Goal: Navigation & Orientation: Understand site structure

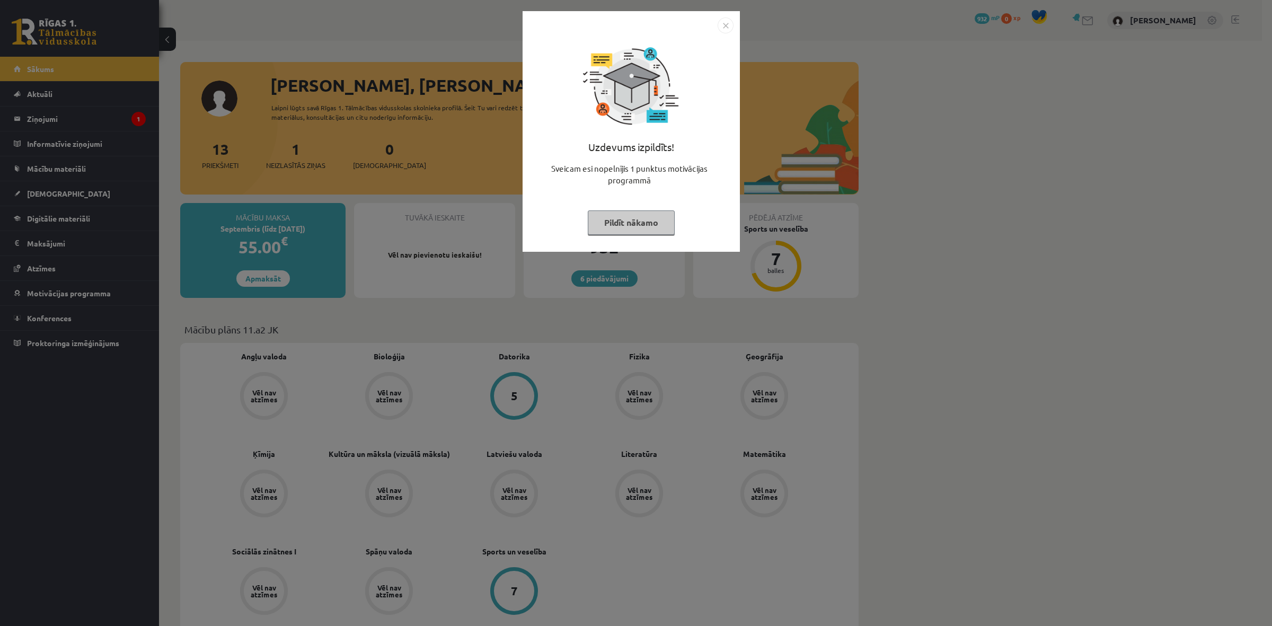
click at [655, 215] on button "Pildīt nākamo" at bounding box center [631, 222] width 87 height 24
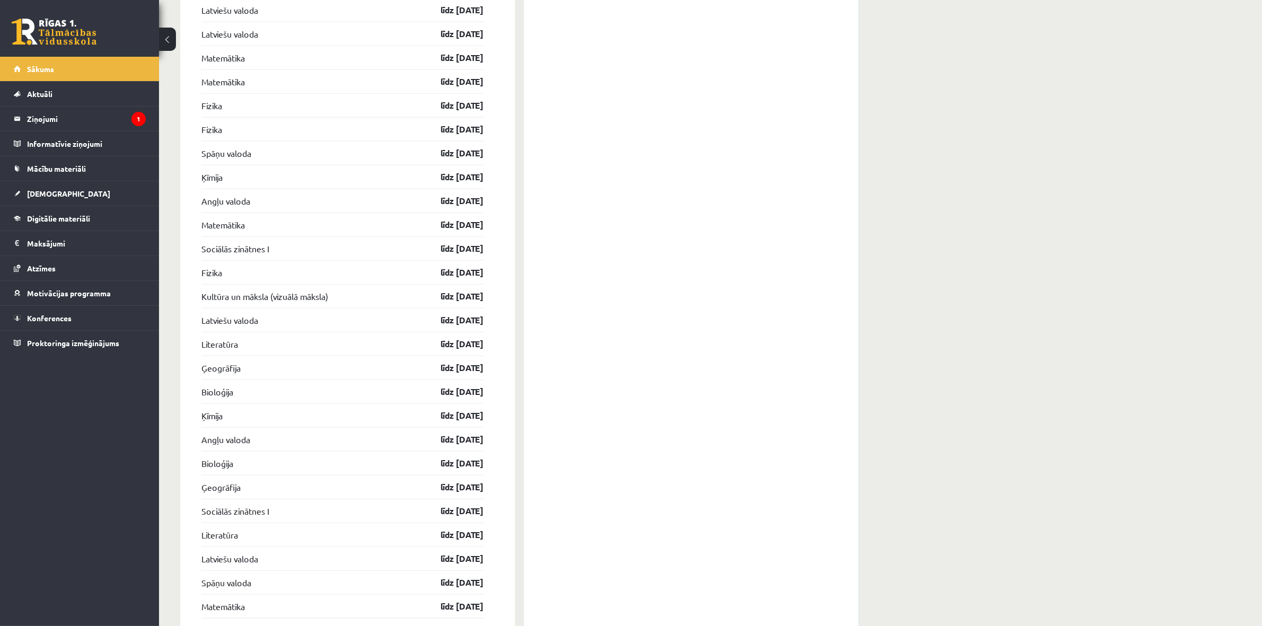
scroll to position [1391, 0]
click at [81, 117] on legend "Ziņojumi 1" at bounding box center [86, 119] width 119 height 24
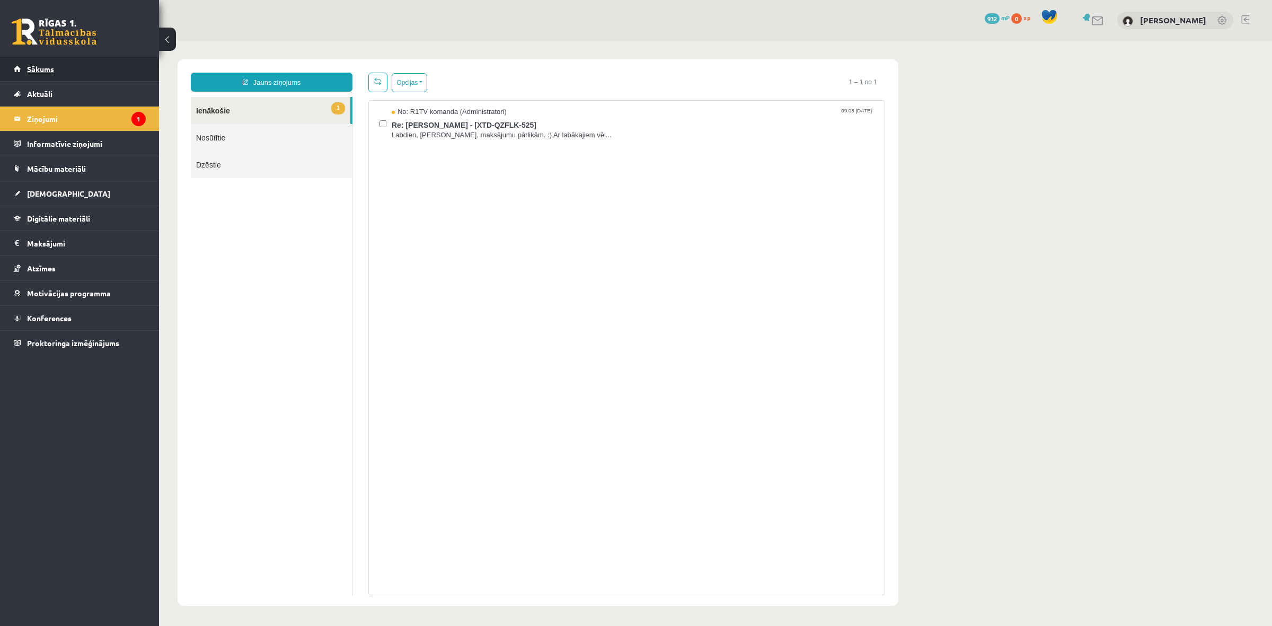
click at [48, 69] on span "Sākums" at bounding box center [40, 69] width 27 height 10
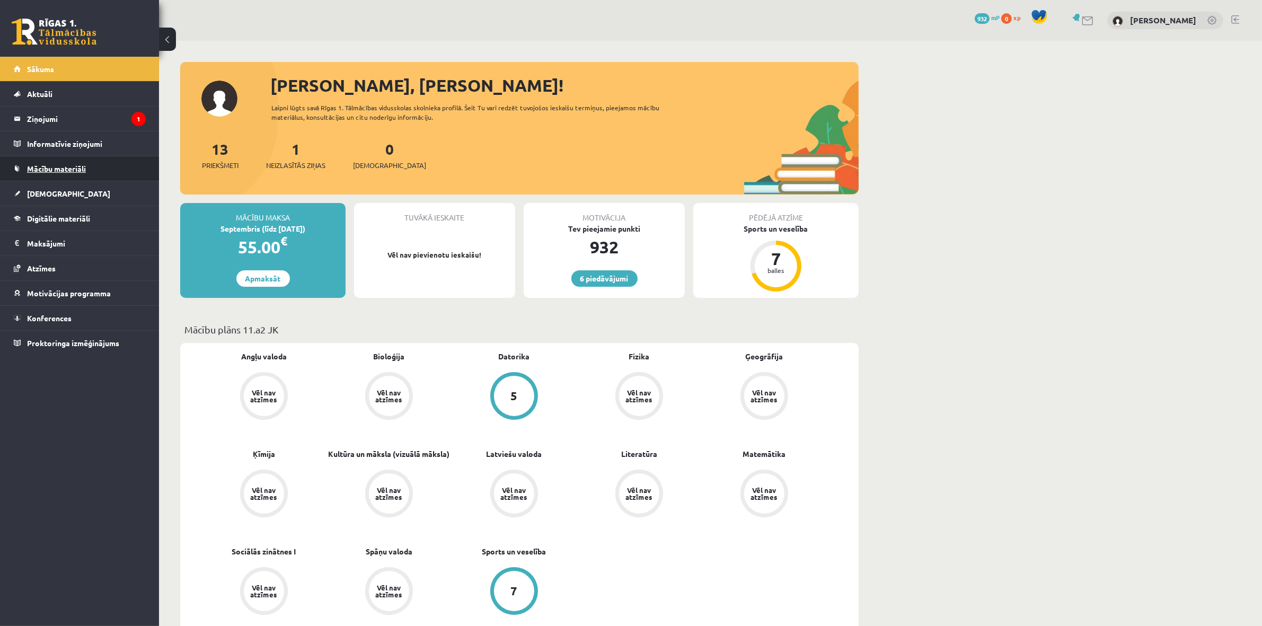
click at [68, 163] on link "Mācību materiāli" at bounding box center [80, 168] width 132 height 24
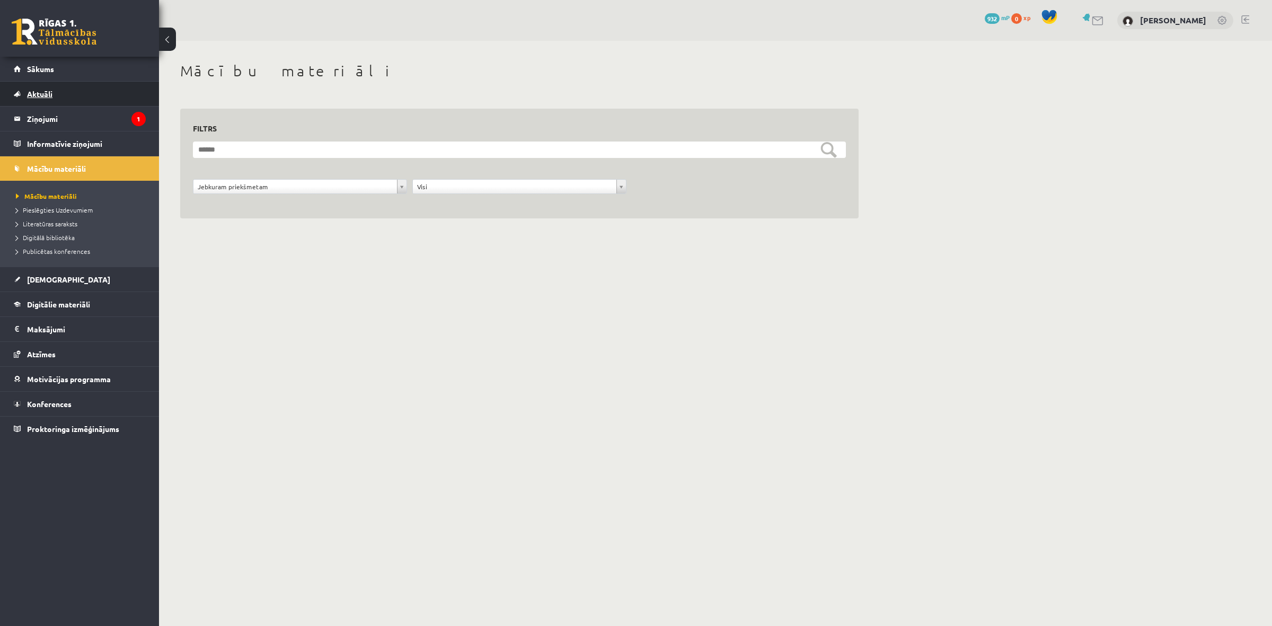
click at [43, 92] on span "Aktuāli" at bounding box center [39, 94] width 25 height 10
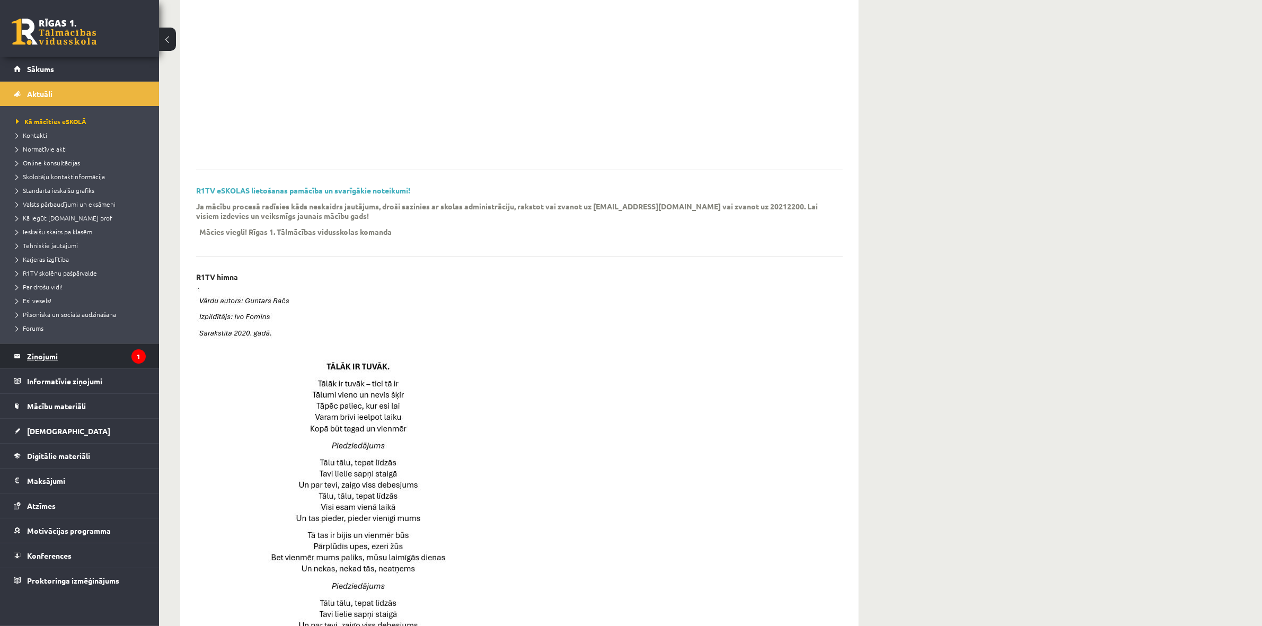
scroll to position [199, 0]
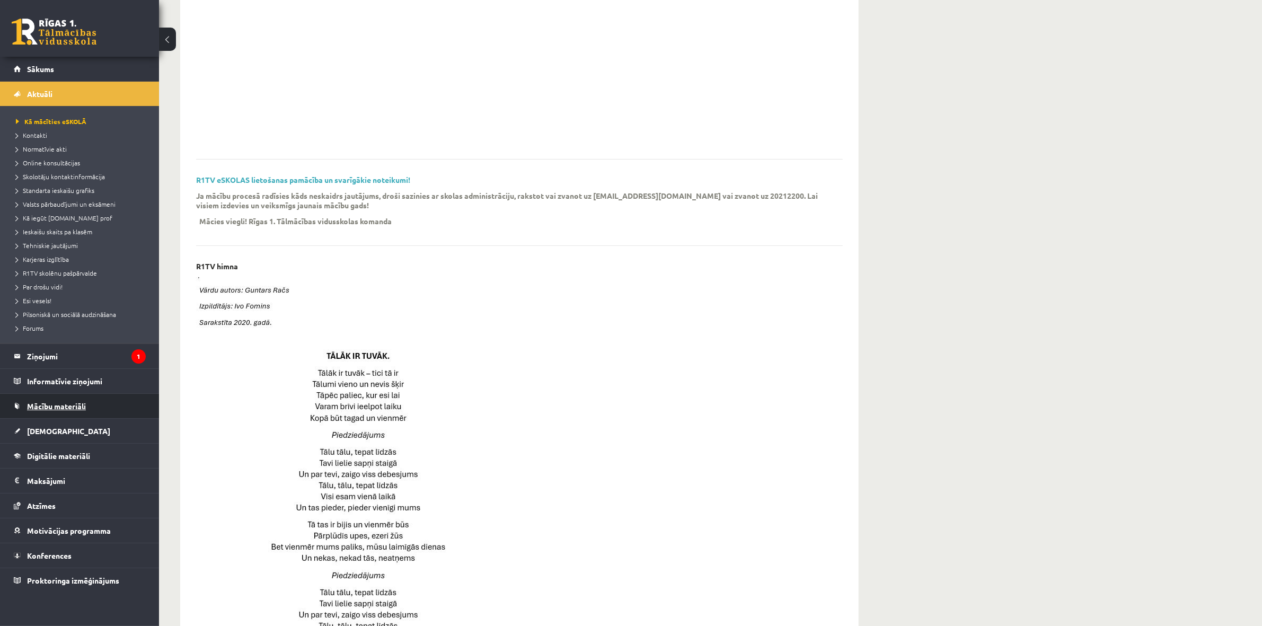
click at [56, 408] on span "Mācību materiāli" at bounding box center [56, 406] width 59 height 10
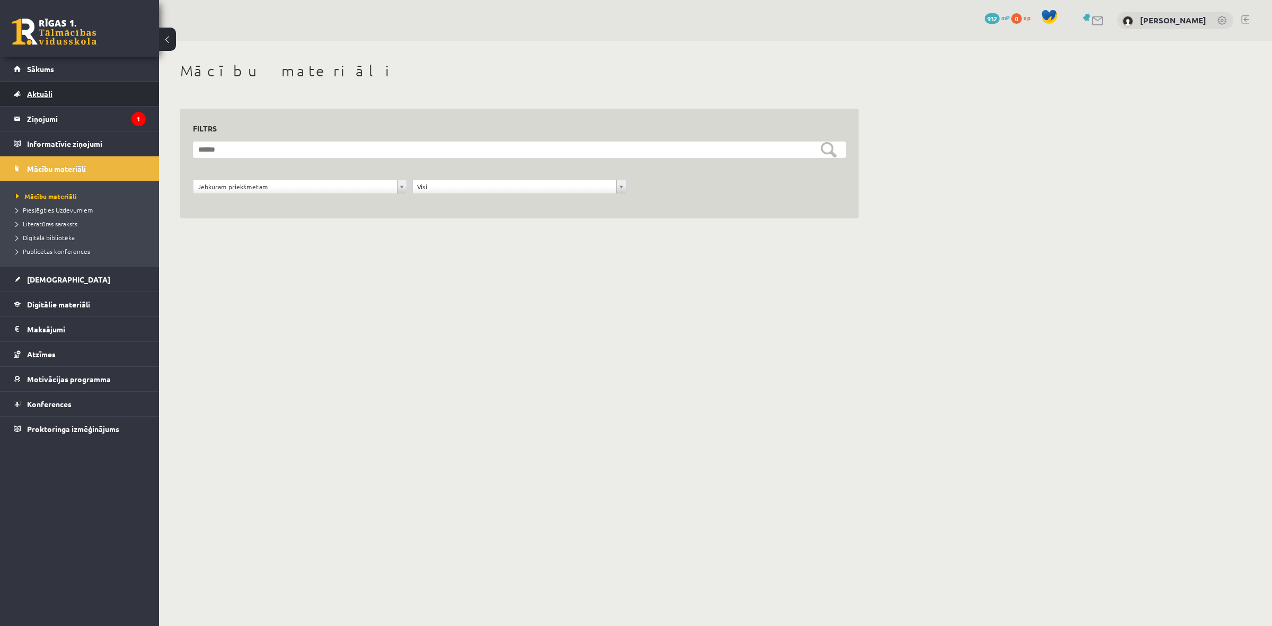
click at [50, 92] on span "Aktuāli" at bounding box center [39, 94] width 25 height 10
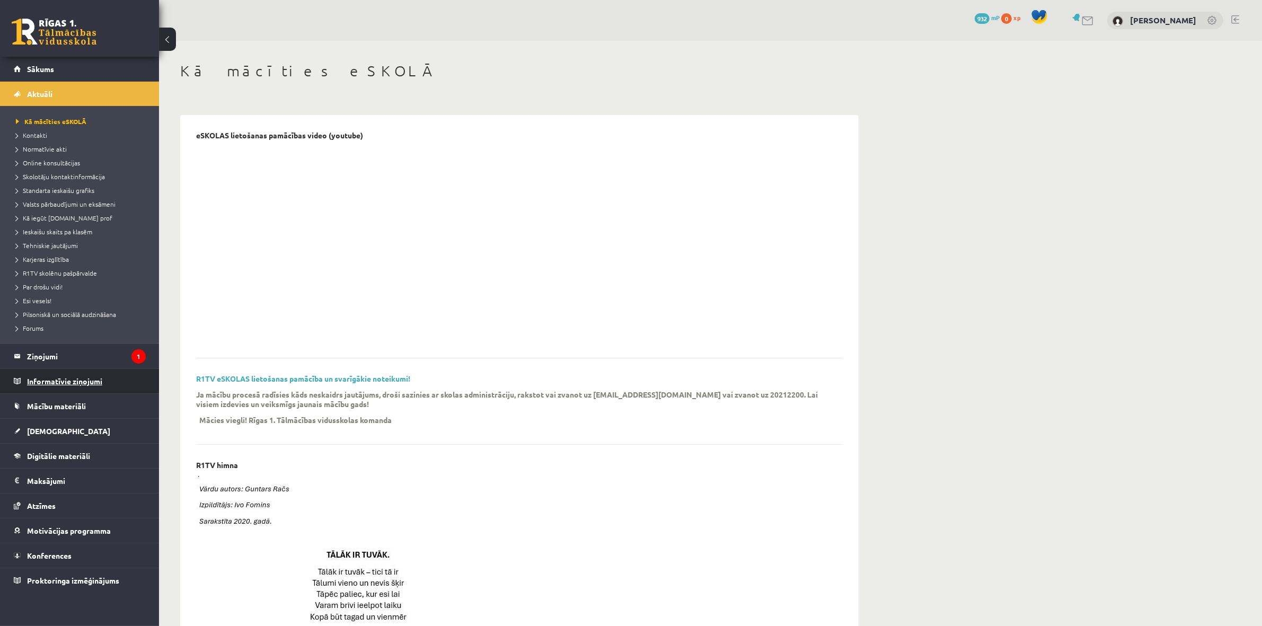
click at [57, 370] on legend "Informatīvie ziņojumi 0" at bounding box center [86, 381] width 119 height 24
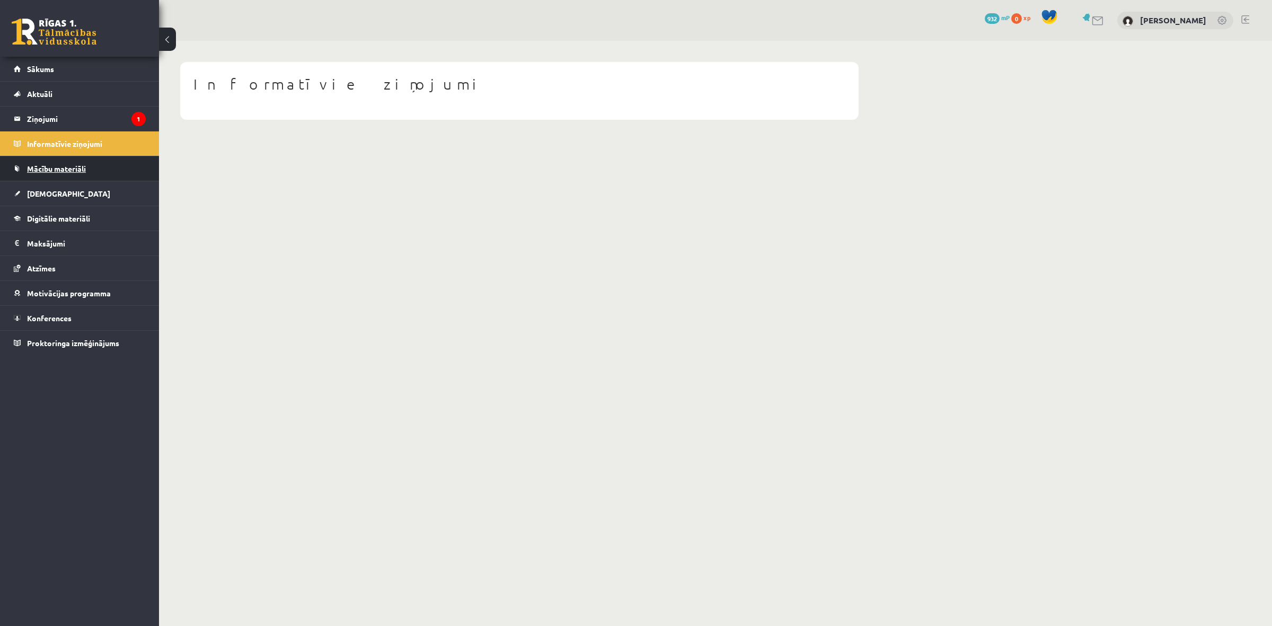
click at [48, 171] on span "Mācību materiāli" at bounding box center [56, 169] width 59 height 10
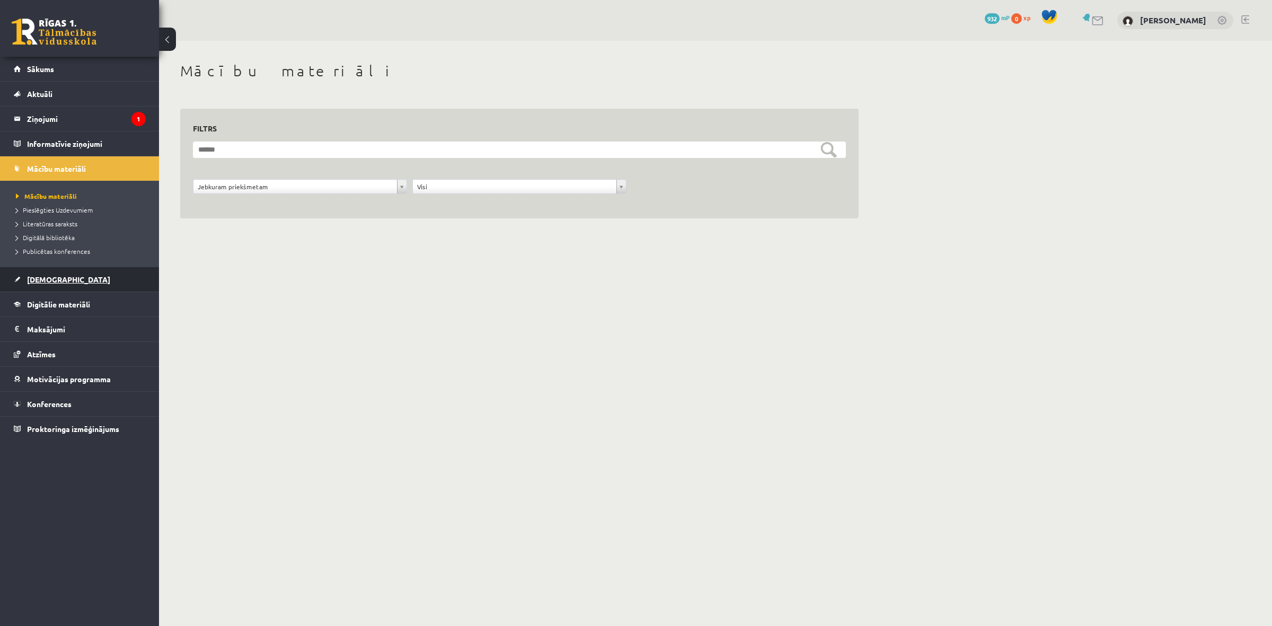
click at [57, 287] on link "[DEMOGRAPHIC_DATA]" at bounding box center [80, 279] width 132 height 24
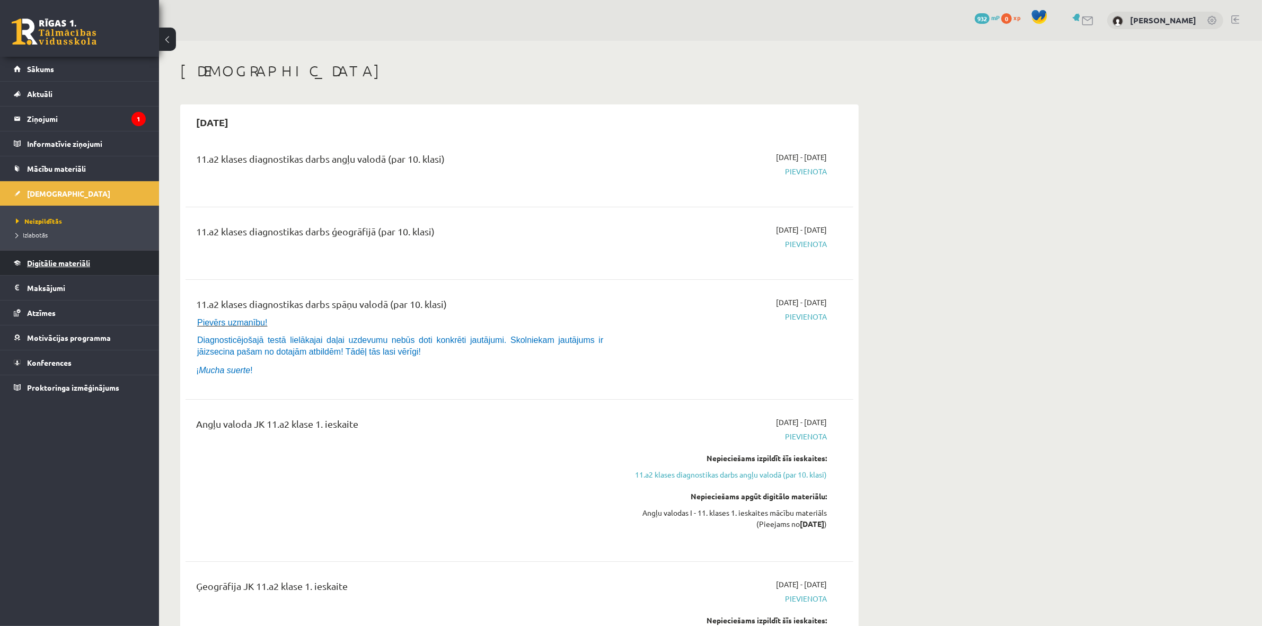
click at [56, 273] on link "Digitālie materiāli" at bounding box center [80, 263] width 132 height 24
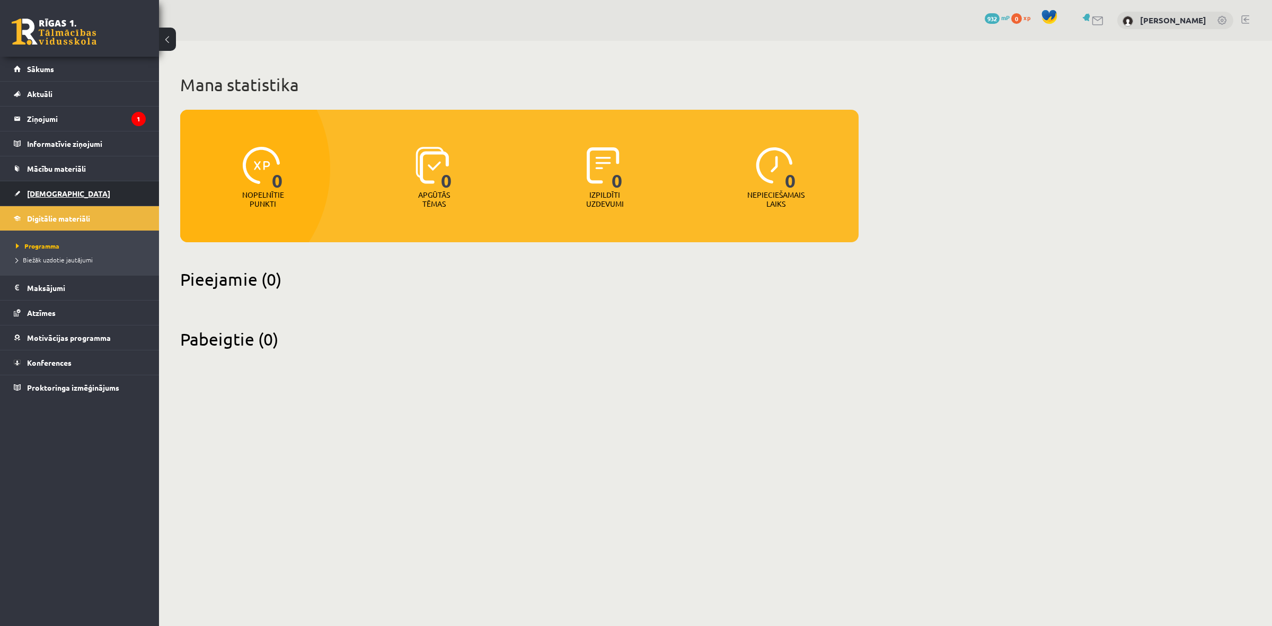
click at [40, 189] on link "[DEMOGRAPHIC_DATA]" at bounding box center [80, 193] width 132 height 24
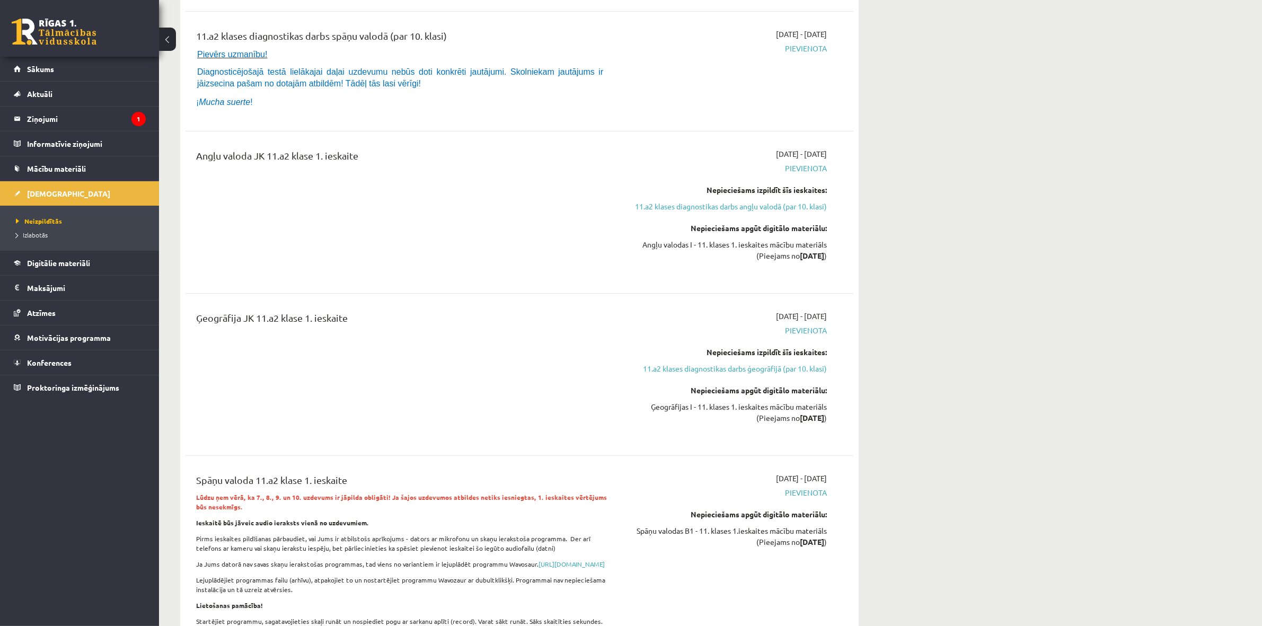
scroll to position [265, 0]
click at [72, 261] on span "Digitālie materiāli" at bounding box center [58, 263] width 63 height 10
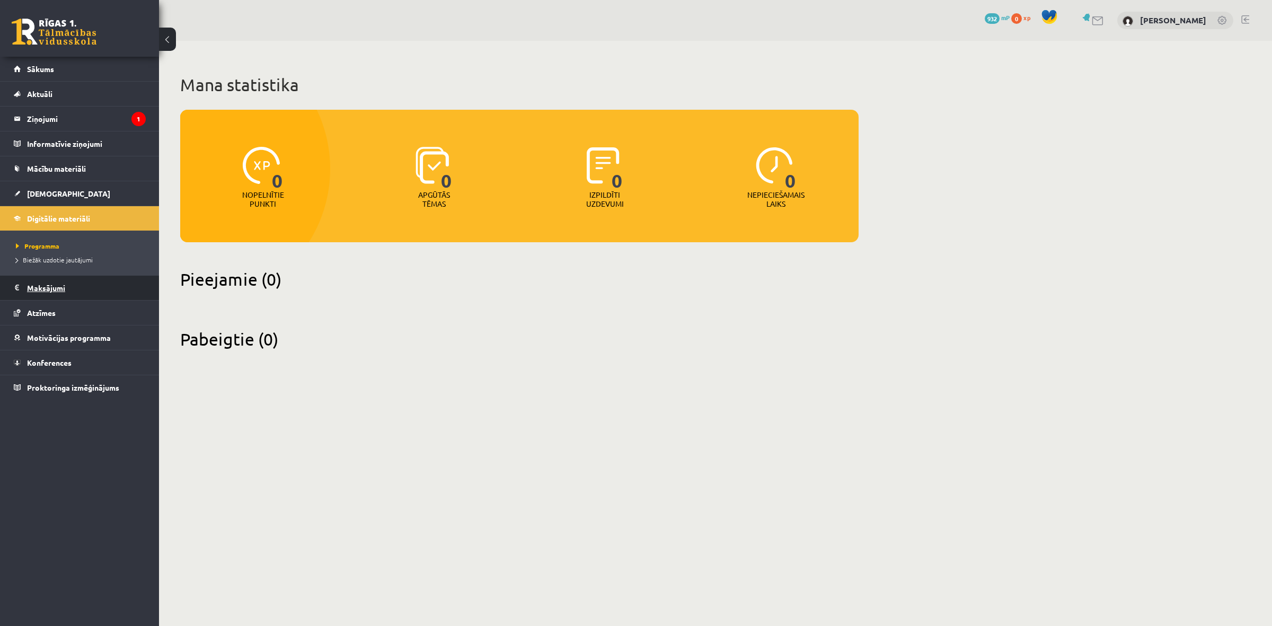
click at [54, 295] on legend "Maksājumi 0" at bounding box center [86, 288] width 119 height 24
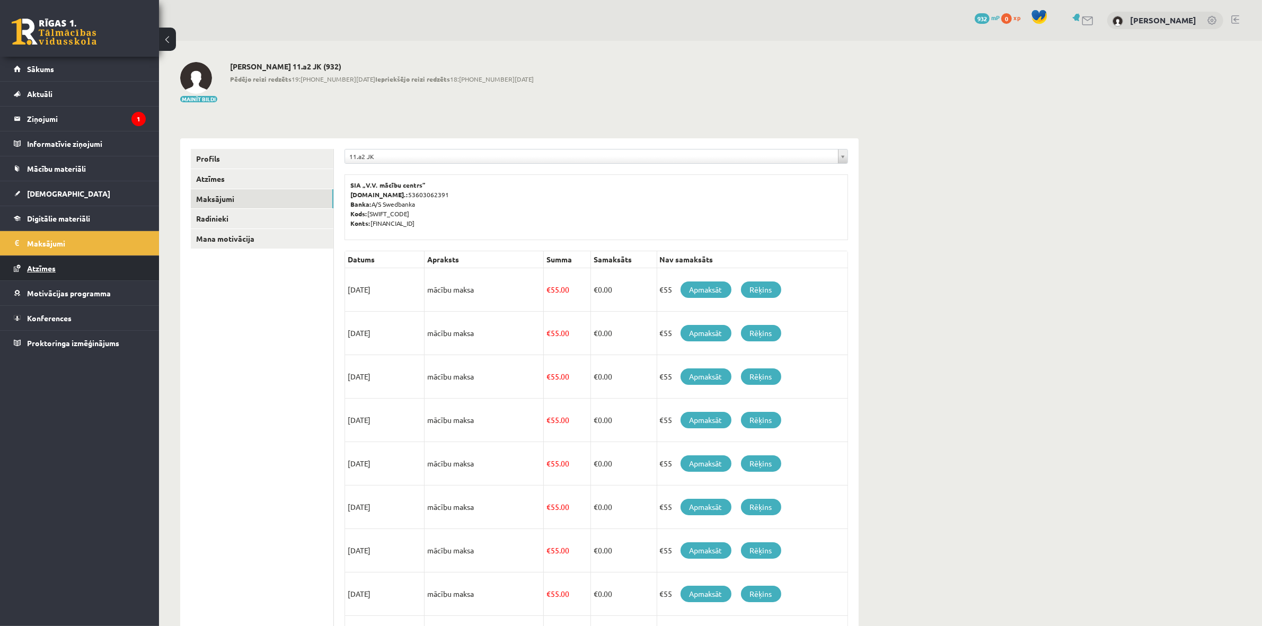
click at [37, 271] on span "Atzīmes" at bounding box center [41, 268] width 29 height 10
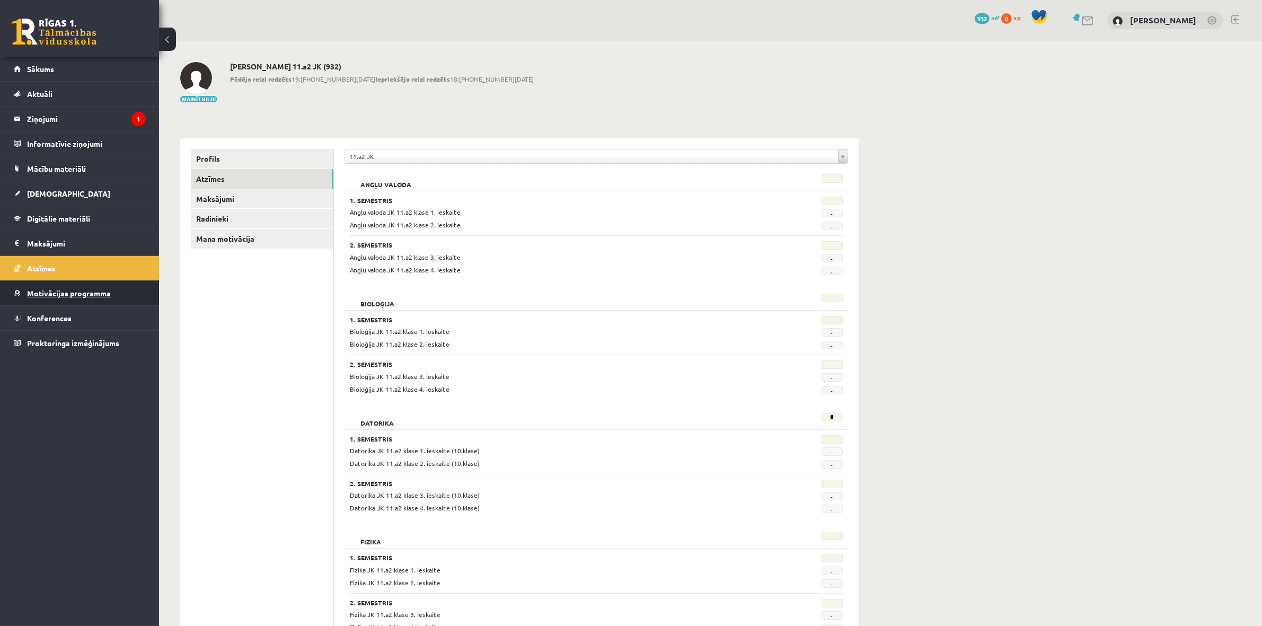
click at [43, 290] on span "Motivācijas programma" at bounding box center [69, 293] width 84 height 10
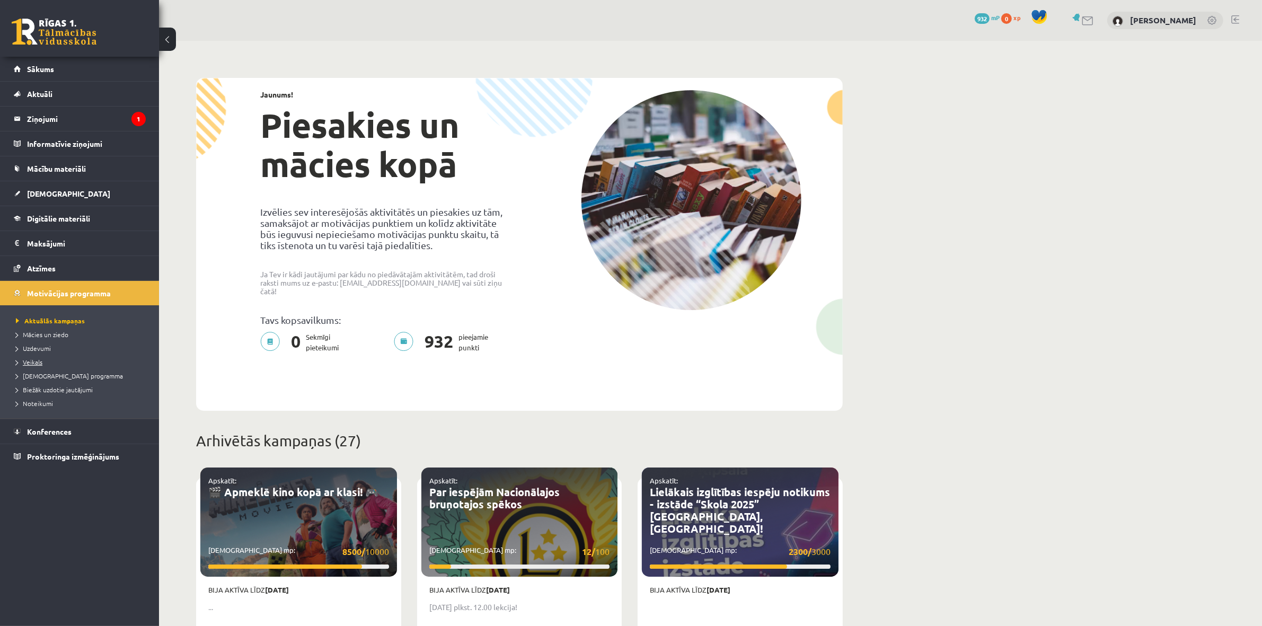
click at [33, 364] on span "Veikals" at bounding box center [29, 362] width 26 height 8
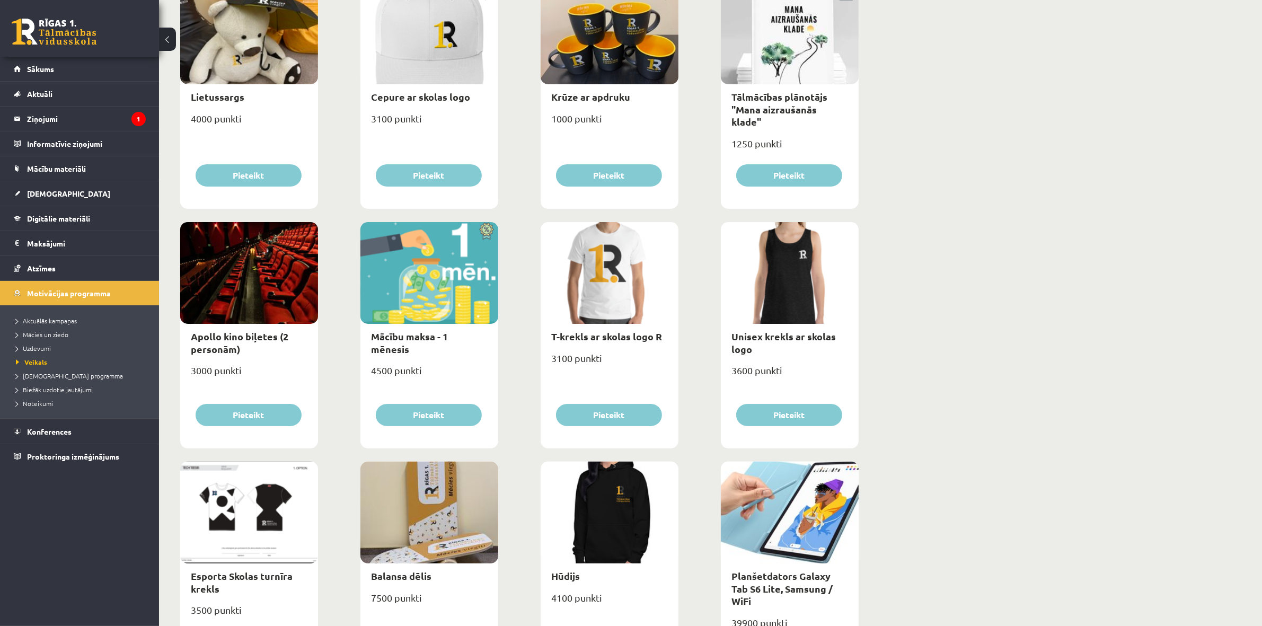
scroll to position [199, 0]
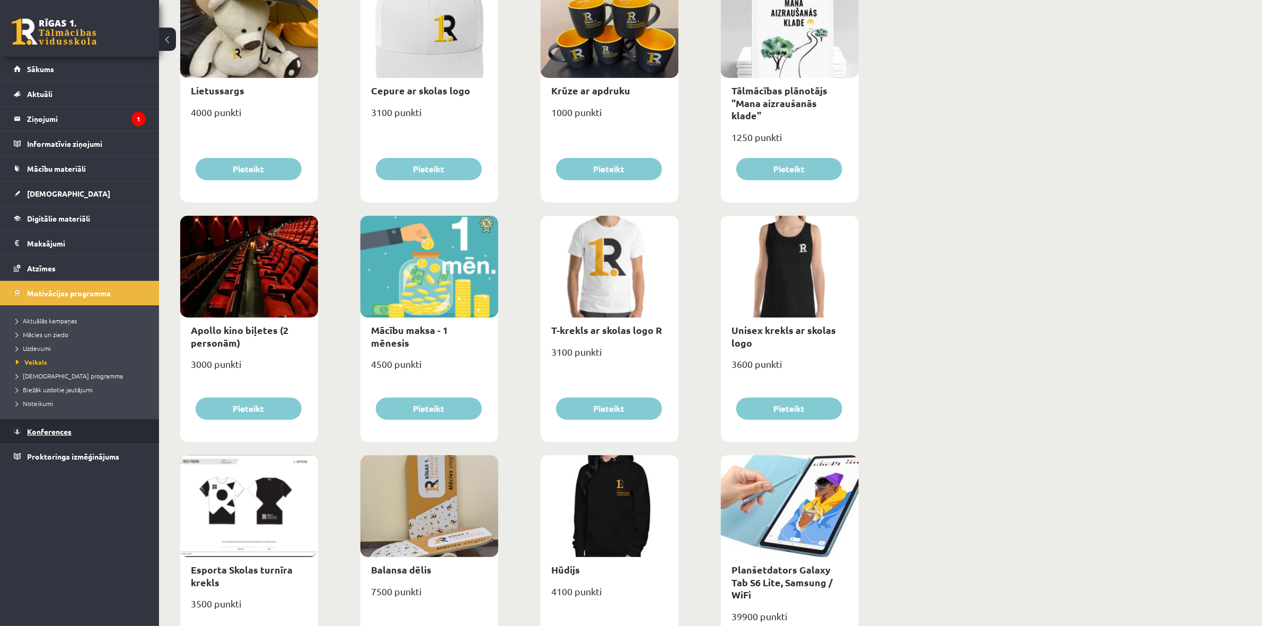
click at [88, 429] on link "Konferences" at bounding box center [80, 431] width 132 height 24
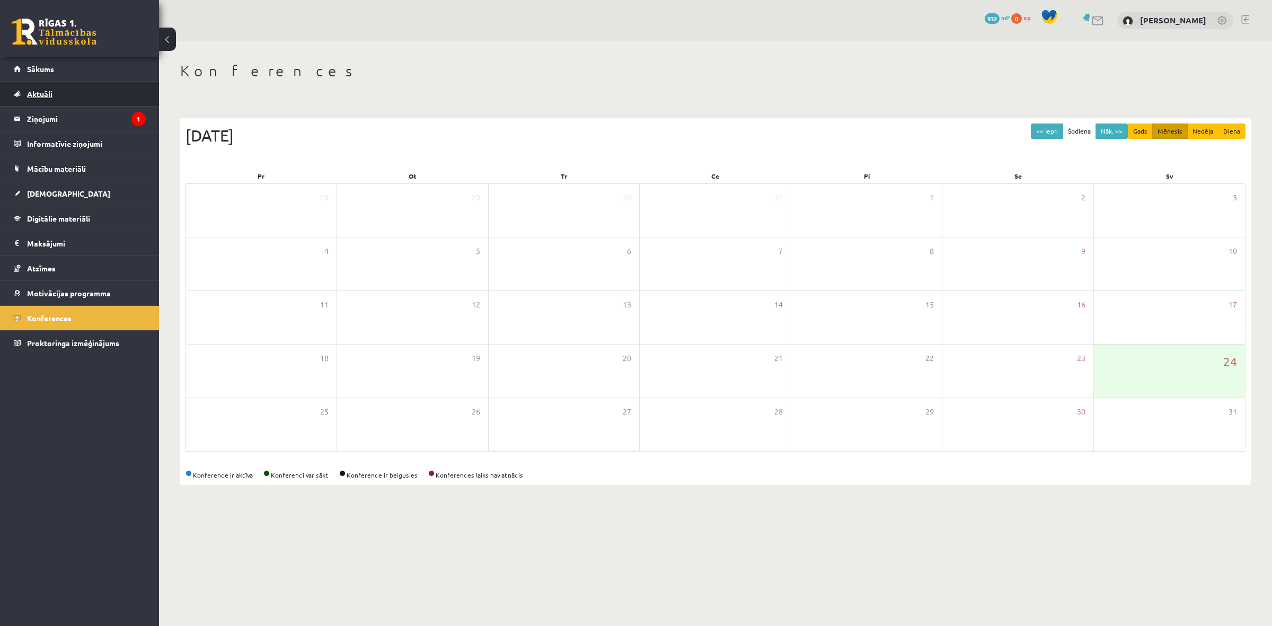
click at [38, 93] on span "Aktuāli" at bounding box center [39, 94] width 25 height 10
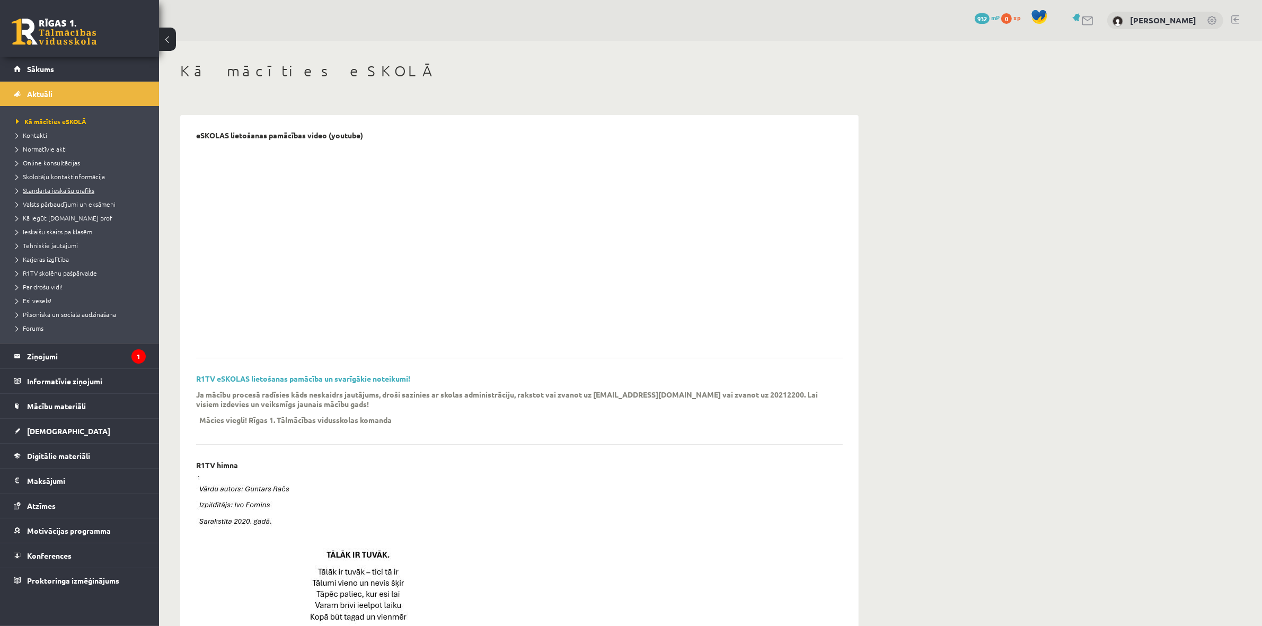
click at [48, 192] on span "Standarta ieskaišu grafiks" at bounding box center [55, 190] width 78 height 8
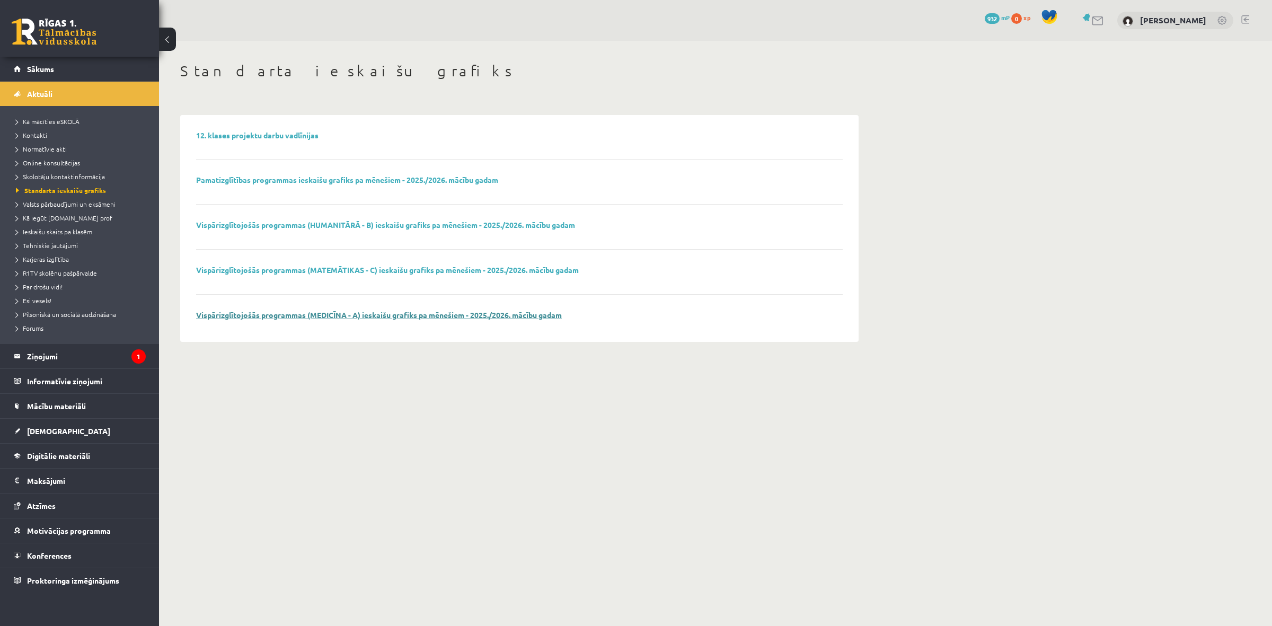
click at [306, 315] on link "Vispārizglītojošās programmas (MEDICĪNA - A) ieskaišu grafiks pa mēnešiem - 202…" at bounding box center [379, 315] width 366 height 10
click at [96, 206] on span "Valsts pārbaudījumi un eksāmeni" at bounding box center [66, 204] width 100 height 8
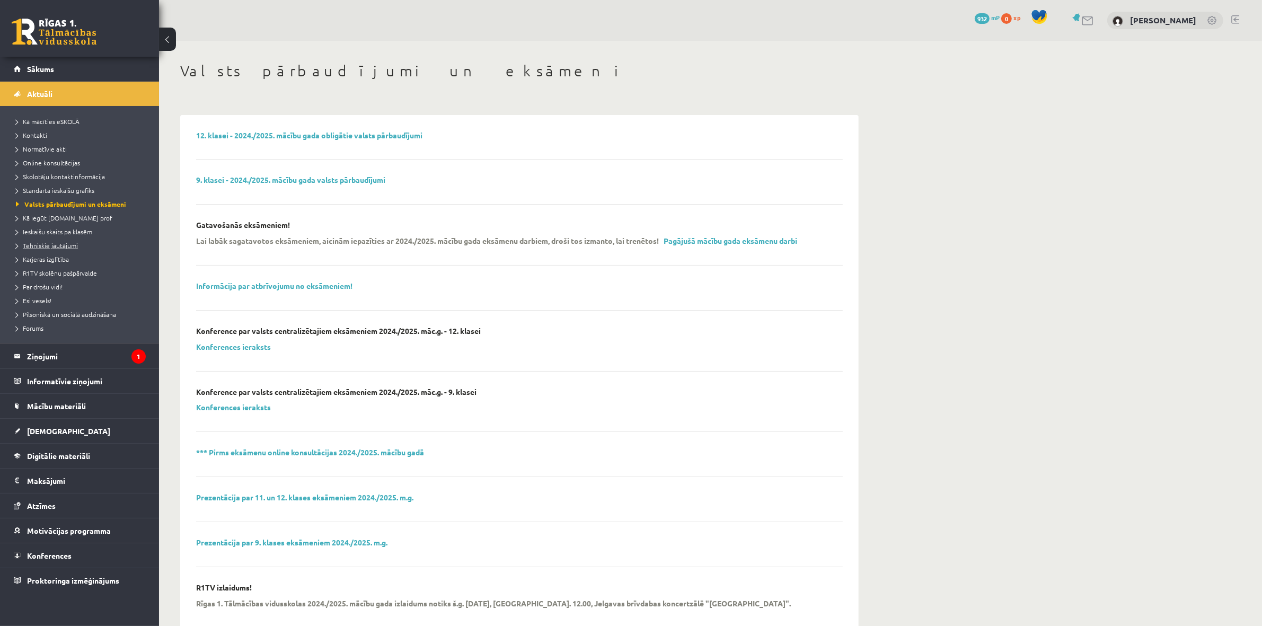
click at [35, 244] on span "Tehniskie jautājumi" at bounding box center [47, 245] width 62 height 8
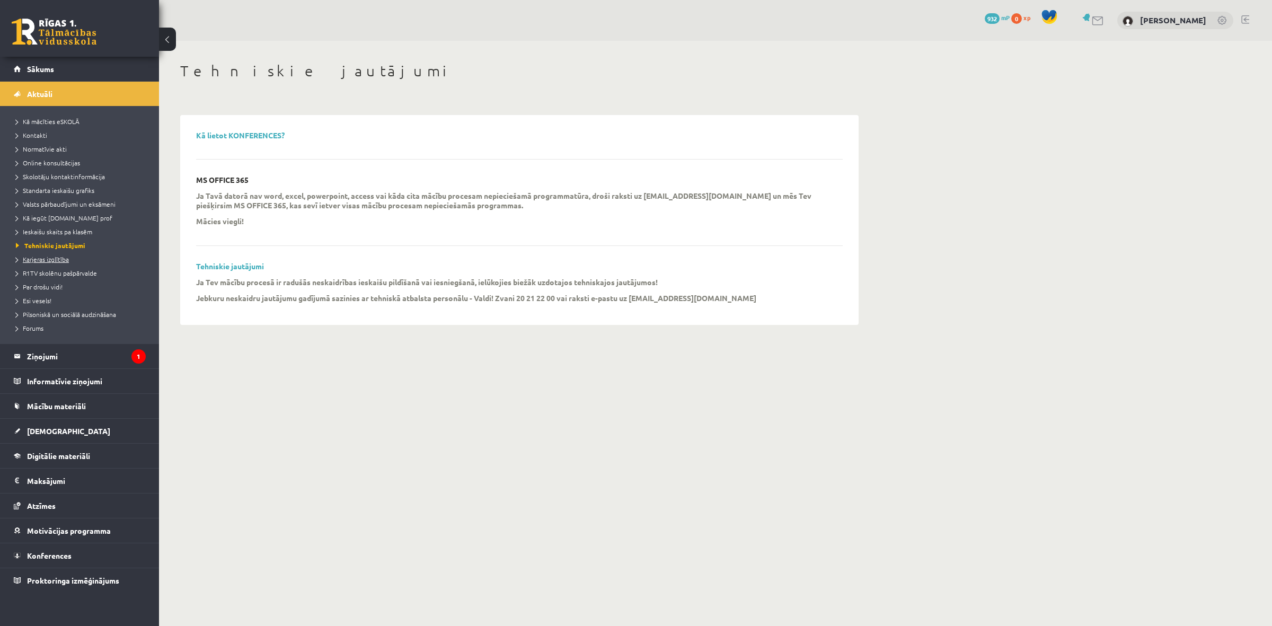
click at [33, 261] on span "Karjeras izglītība" at bounding box center [42, 259] width 53 height 8
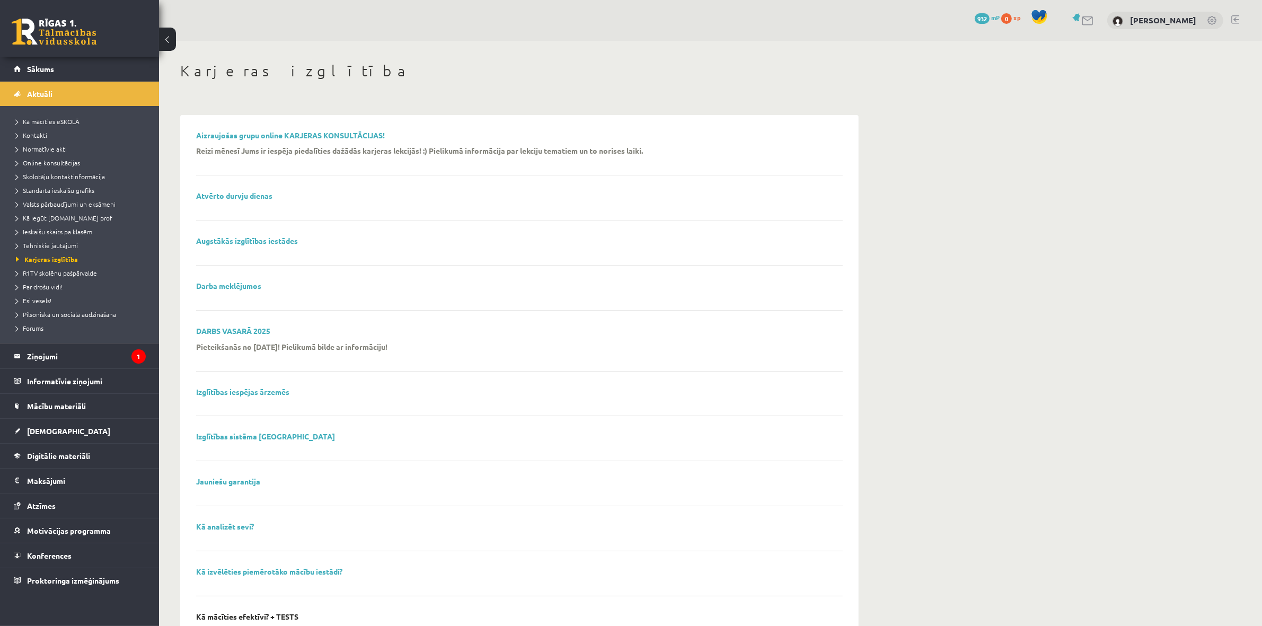
click at [65, 41] on link at bounding box center [54, 32] width 85 height 26
